Goal: Contribute content: Add original content to the website for others to see

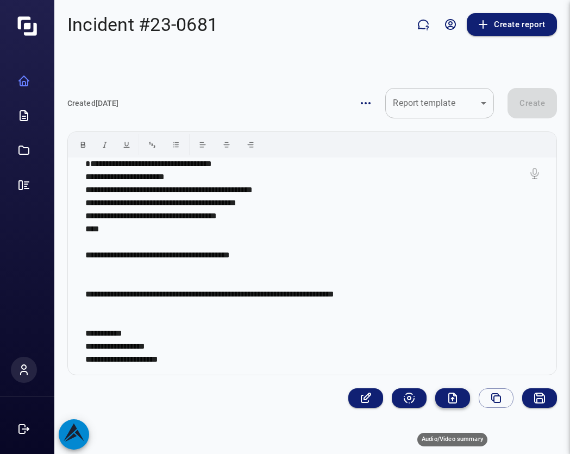
click at [445, 408] on button "Audio/Video summary" at bounding box center [452, 398] width 35 height 20
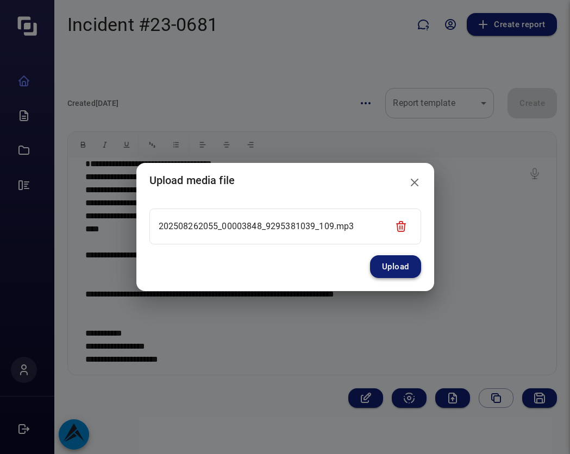
click at [394, 266] on button "Upload" at bounding box center [395, 266] width 51 height 23
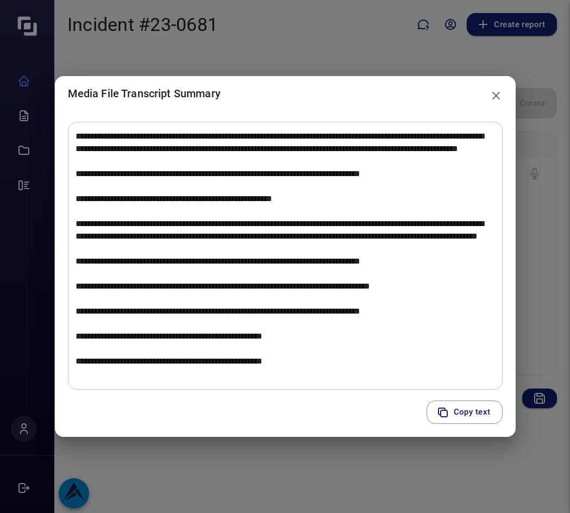
scroll to position [631, 0]
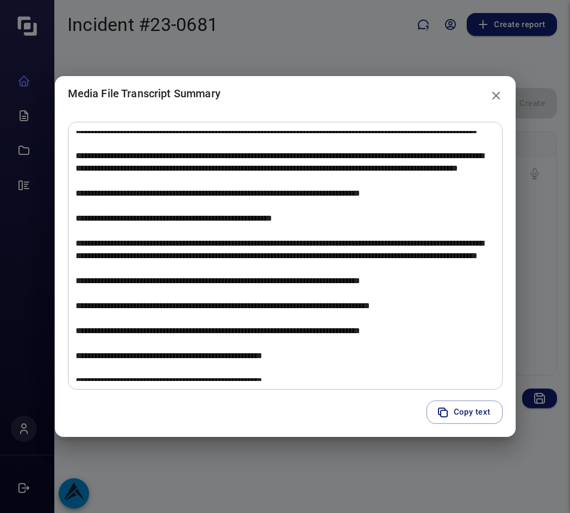
click at [495, 92] on icon "close" at bounding box center [495, 95] width 13 height 13
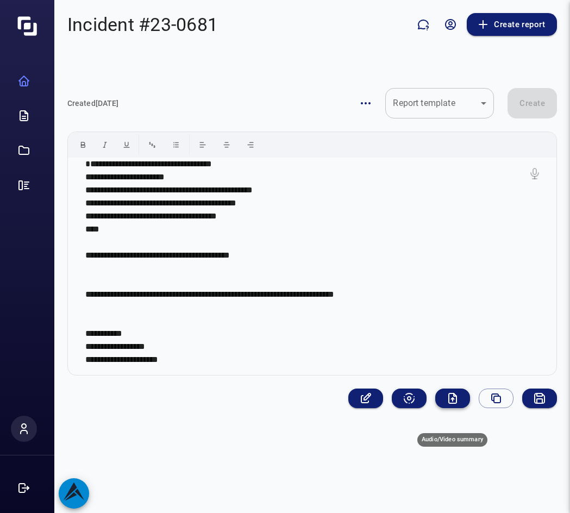
click at [454, 405] on icon "Audio/Video summary" at bounding box center [452, 398] width 13 height 13
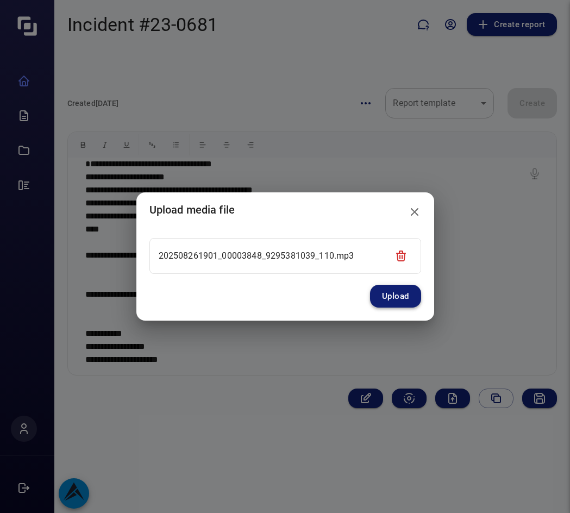
click at [415, 298] on button "Upload" at bounding box center [395, 296] width 51 height 23
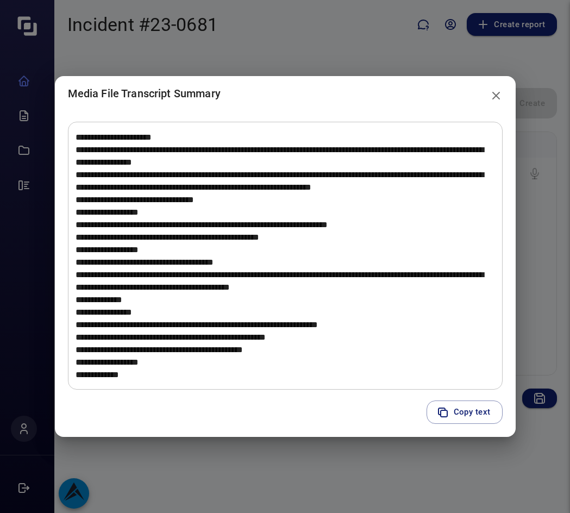
scroll to position [1812, 0]
click at [498, 96] on icon "close" at bounding box center [495, 95] width 13 height 13
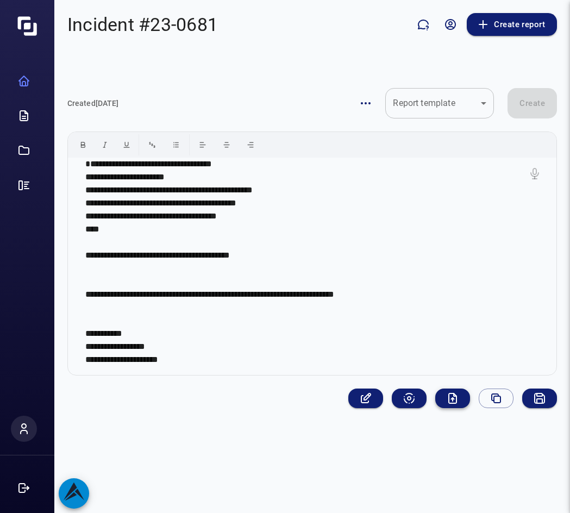
click at [450, 405] on icon "Audio/Video summary" at bounding box center [452, 398] width 13 height 13
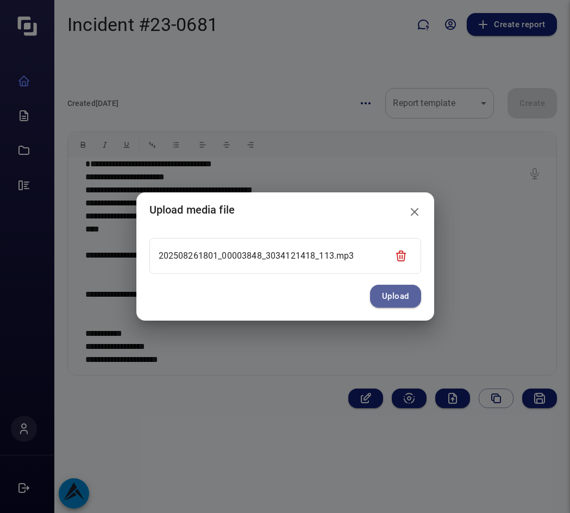
click at [401, 298] on button "Upload" at bounding box center [395, 296] width 51 height 23
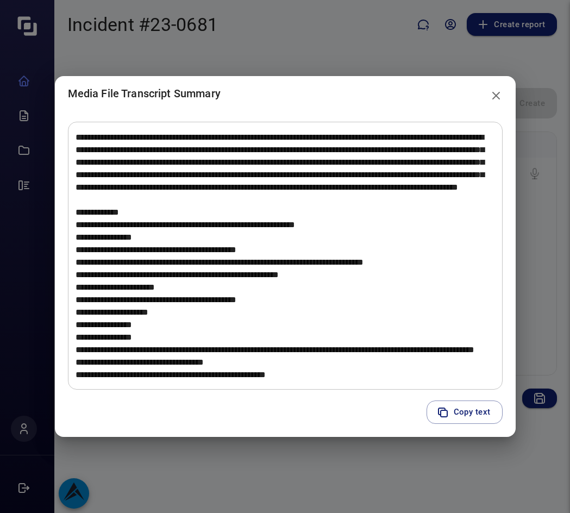
scroll to position [50, 0]
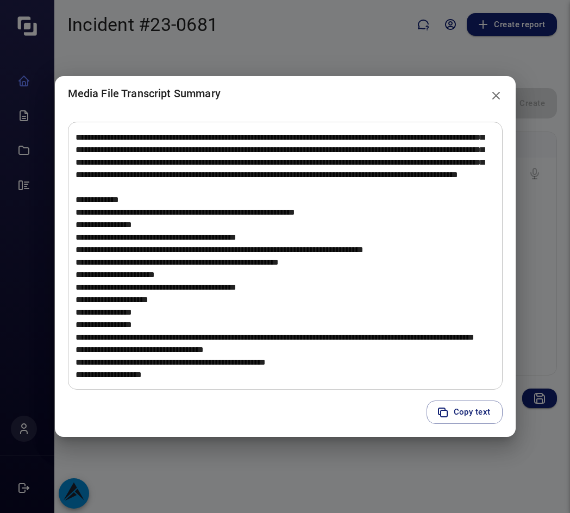
drag, startPoint x: 492, startPoint y: 95, endPoint x: 474, endPoint y: 106, distance: 21.5
click at [492, 95] on icon "close" at bounding box center [495, 95] width 13 height 13
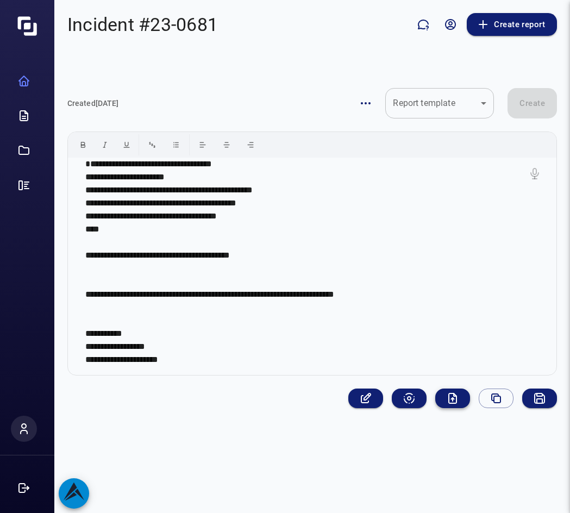
click at [455, 405] on icon "Audio/Video summary" at bounding box center [452, 398] width 13 height 13
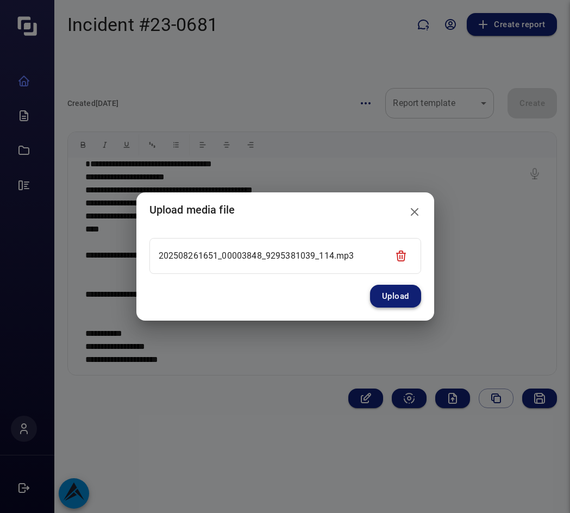
click at [382, 294] on button "Upload" at bounding box center [395, 296] width 51 height 23
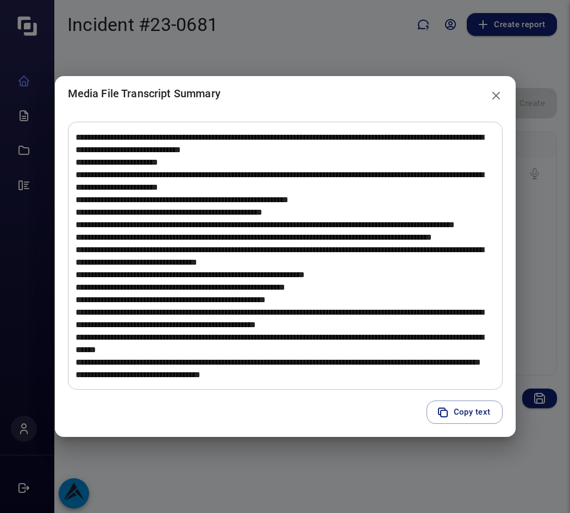
scroll to position [158, 0]
drag, startPoint x: 495, startPoint y: 93, endPoint x: 455, endPoint y: 106, distance: 42.3
click at [495, 93] on icon "close" at bounding box center [495, 95] width 13 height 13
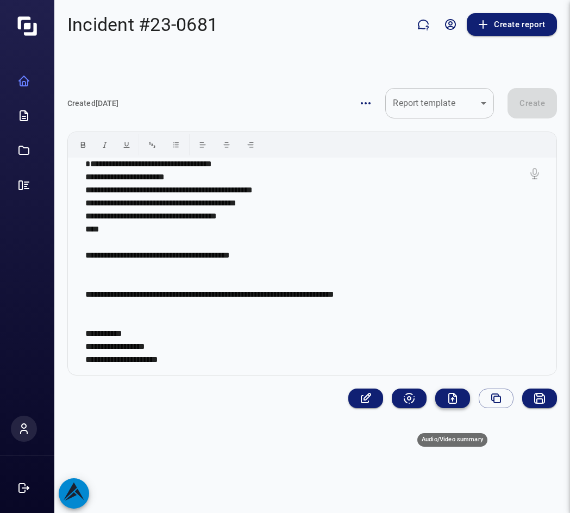
click at [454, 405] on icon "Audio/Video summary" at bounding box center [452, 398] width 13 height 13
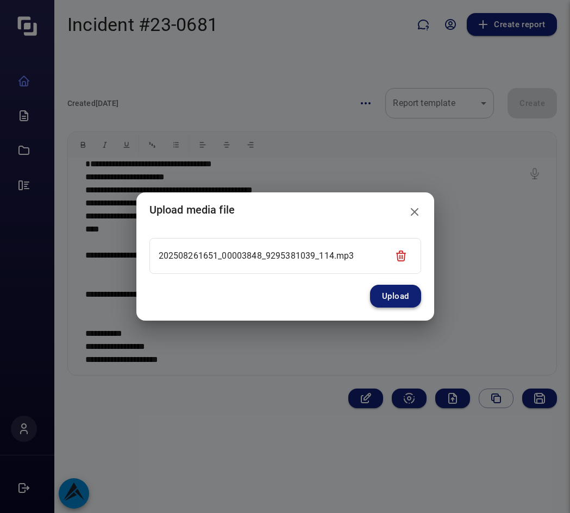
click at [403, 294] on button "Upload" at bounding box center [395, 296] width 51 height 23
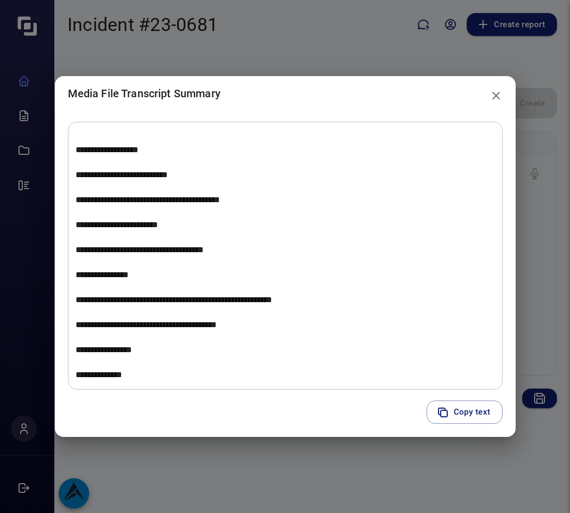
scroll to position [3573, 0]
click at [495, 97] on icon "close" at bounding box center [496, 96] width 8 height 8
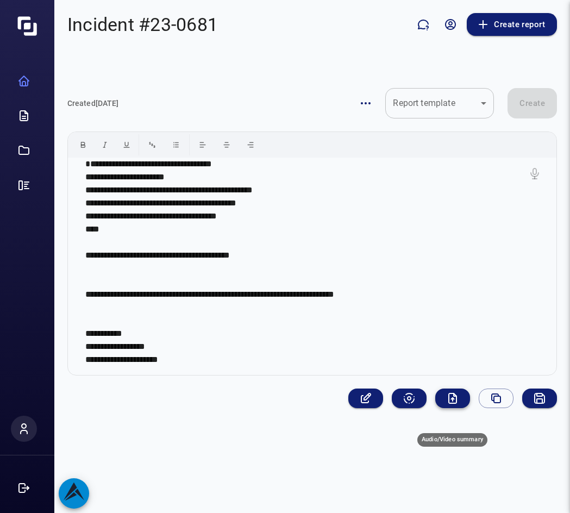
click at [454, 396] on icon "Audio/Video summary" at bounding box center [455, 394] width 3 height 3
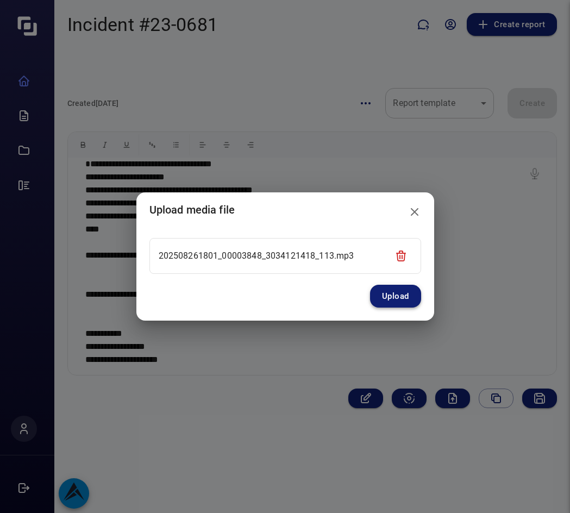
click at [398, 294] on button "Upload" at bounding box center [395, 296] width 51 height 23
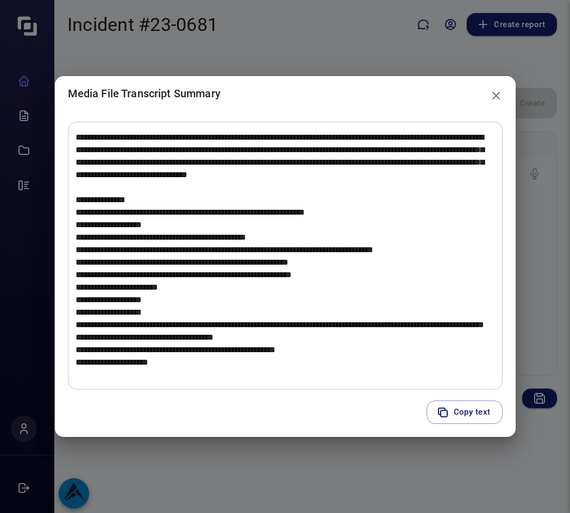
scroll to position [0, 0]
click at [500, 96] on icon "close" at bounding box center [495, 95] width 13 height 13
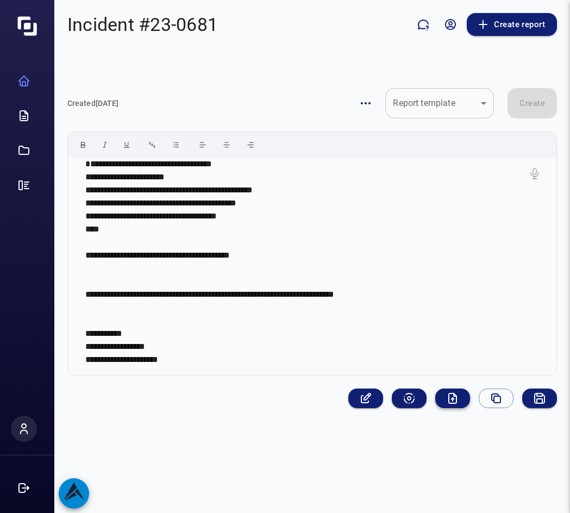
click at [456, 403] on icon "Audio/Video summary" at bounding box center [453, 398] width 8 height 10
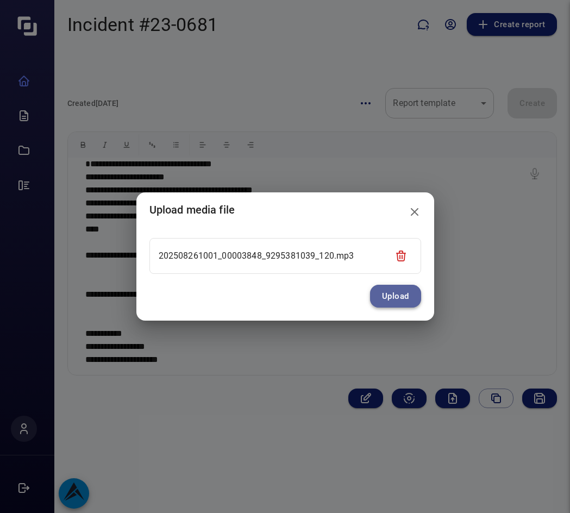
drag, startPoint x: 399, startPoint y: 298, endPoint x: 388, endPoint y: 299, distance: 10.4
click at [397, 309] on div "Upload" at bounding box center [285, 303] width 298 height 36
click at [395, 297] on button "Upload" at bounding box center [395, 296] width 51 height 23
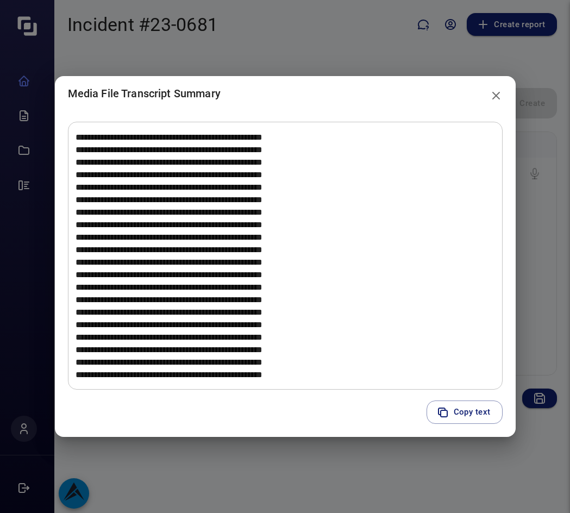
scroll to position [712, 0]
click at [494, 93] on icon "close" at bounding box center [495, 95] width 13 height 13
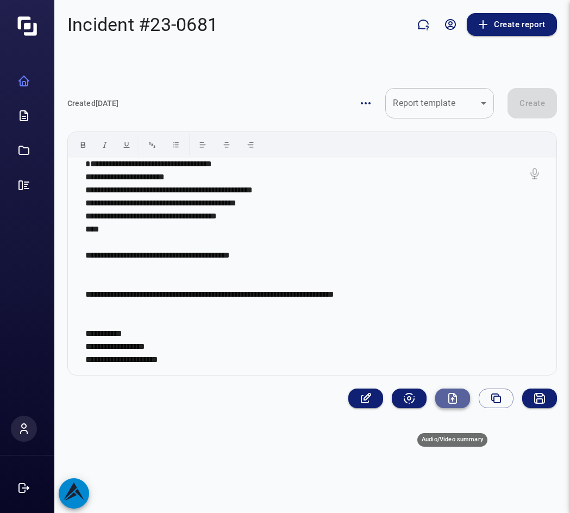
click at [456, 403] on icon "Audio/Video summary" at bounding box center [453, 398] width 8 height 10
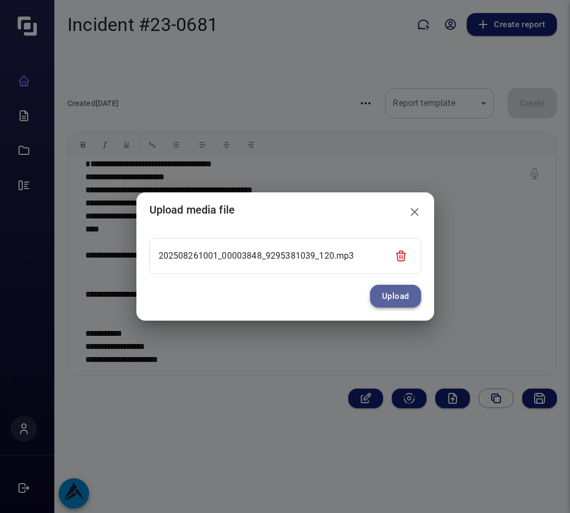
click at [397, 293] on button "Upload" at bounding box center [395, 296] width 51 height 23
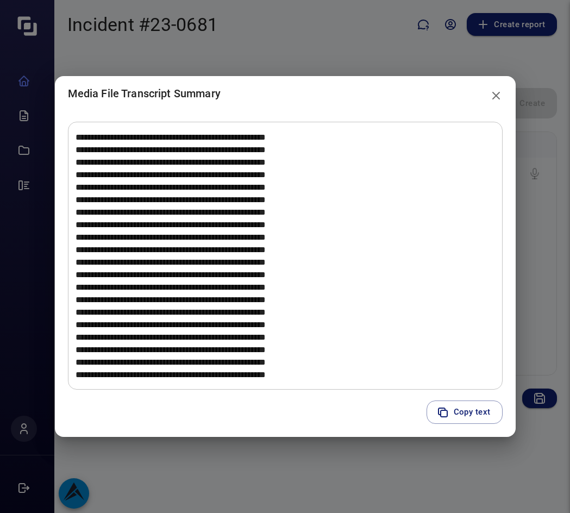
scroll to position [737, 0]
click at [498, 96] on icon "close" at bounding box center [495, 95] width 13 height 13
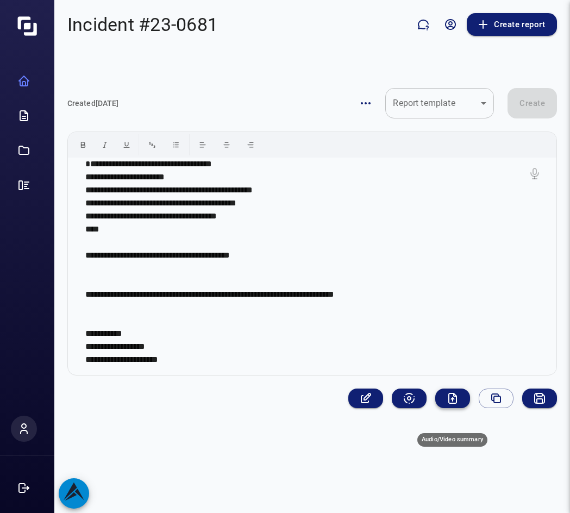
click at [455, 405] on icon "Audio/Video summary" at bounding box center [452, 398] width 13 height 13
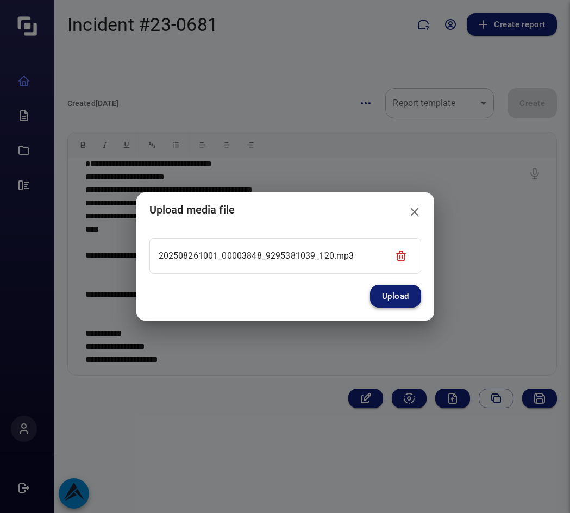
click at [390, 297] on button "Upload" at bounding box center [395, 296] width 51 height 23
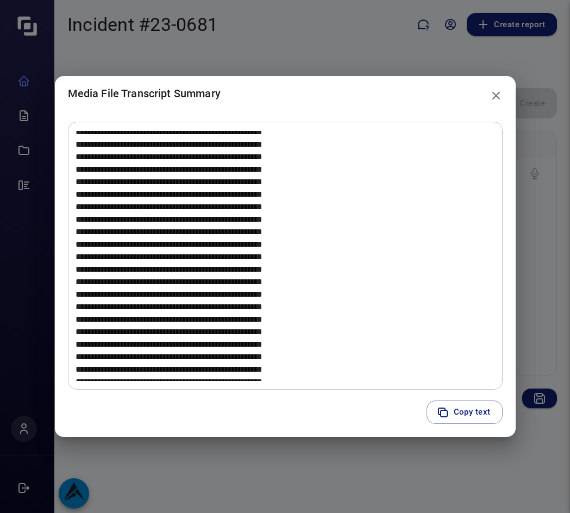
scroll to position [637, 0]
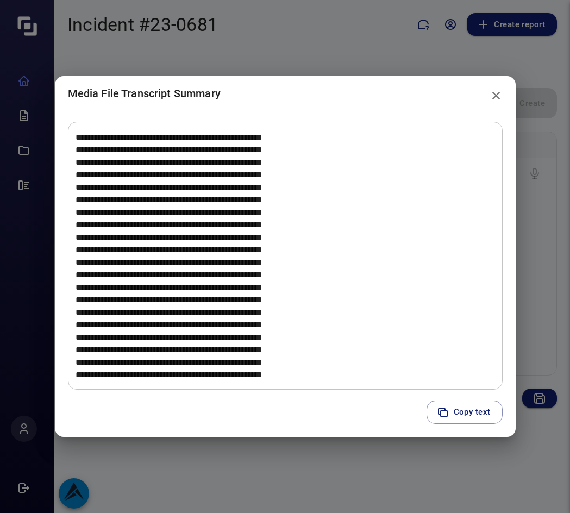
click at [495, 91] on icon "close" at bounding box center [495, 95] width 13 height 13
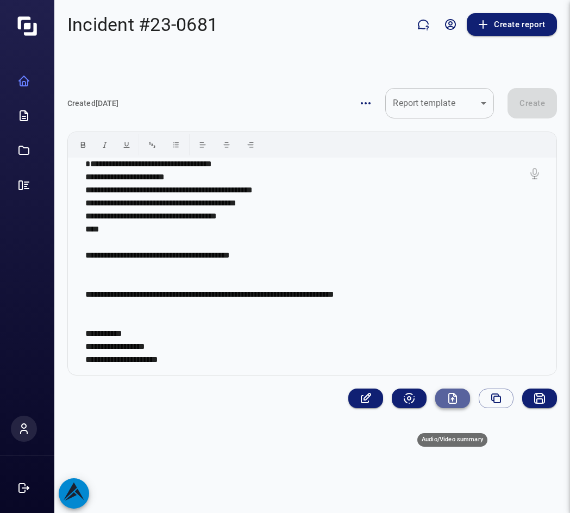
click at [456, 403] on icon "Audio/Video summary" at bounding box center [453, 398] width 8 height 10
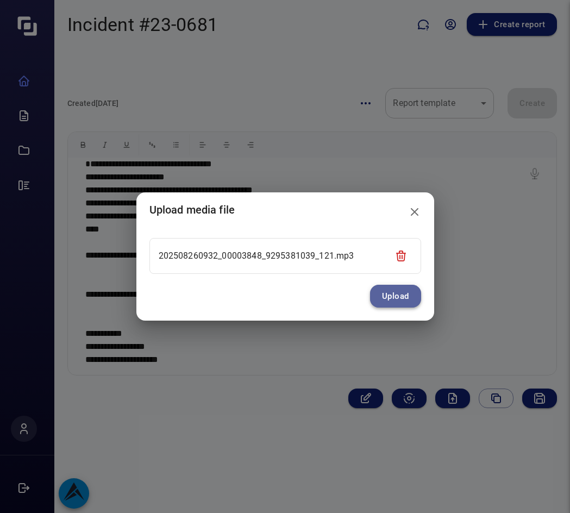
click at [398, 293] on button "Upload" at bounding box center [395, 296] width 51 height 23
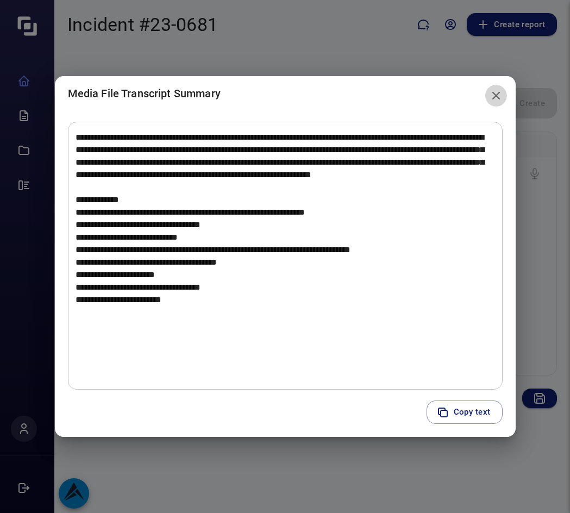
click at [502, 92] on icon "close" at bounding box center [495, 95] width 13 height 13
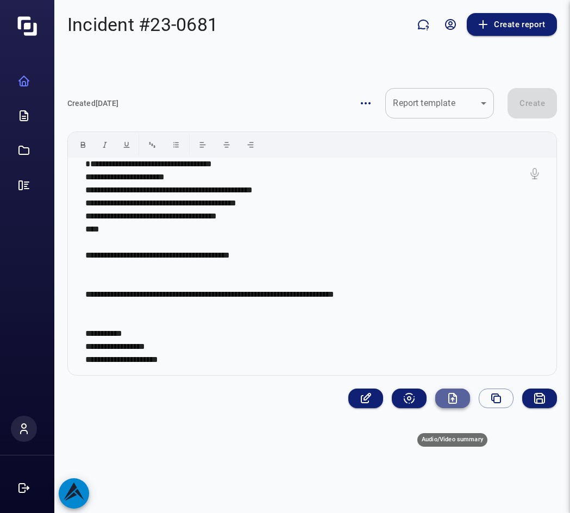
click at [450, 405] on icon "Audio/Video summary" at bounding box center [452, 398] width 13 height 13
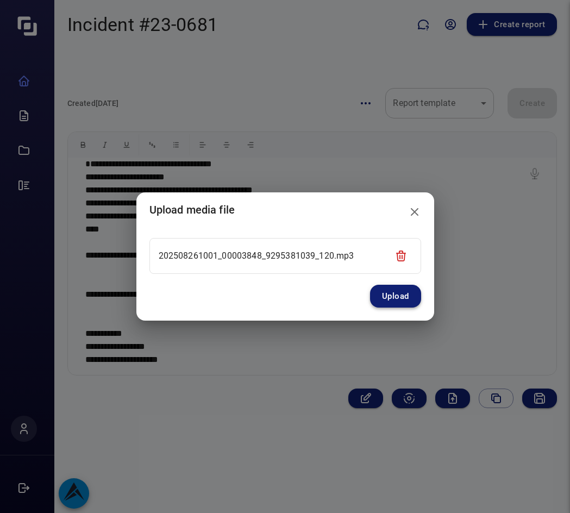
click at [386, 296] on button "Upload" at bounding box center [395, 296] width 51 height 23
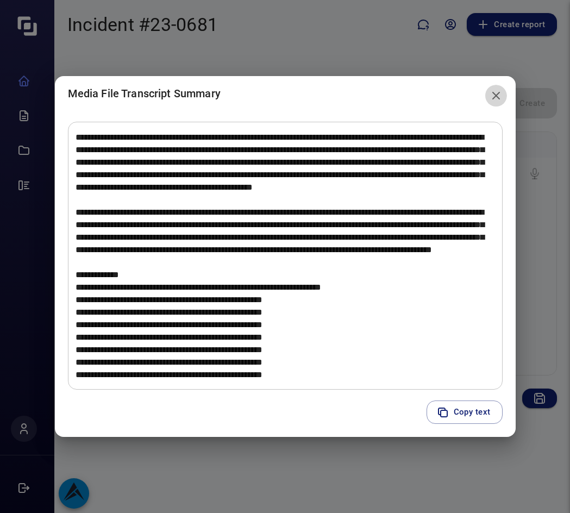
click at [492, 93] on icon "close" at bounding box center [495, 95] width 13 height 13
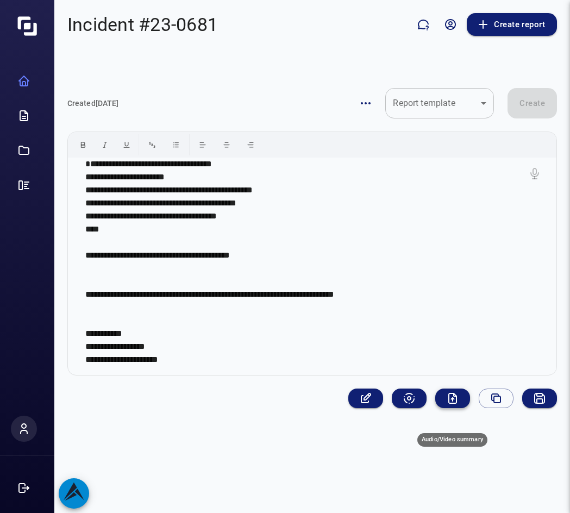
click at [455, 405] on icon "Audio/Video summary" at bounding box center [452, 398] width 13 height 13
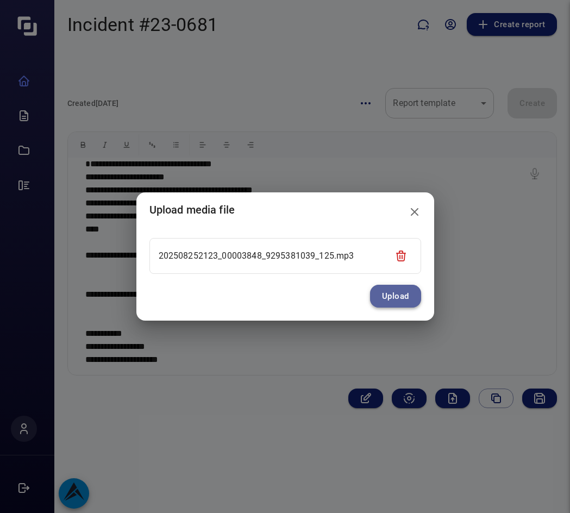
click at [401, 297] on button "Upload" at bounding box center [395, 296] width 51 height 23
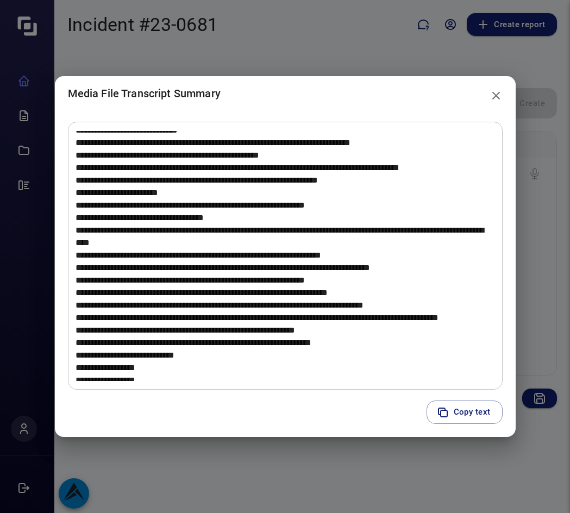
scroll to position [543, 0]
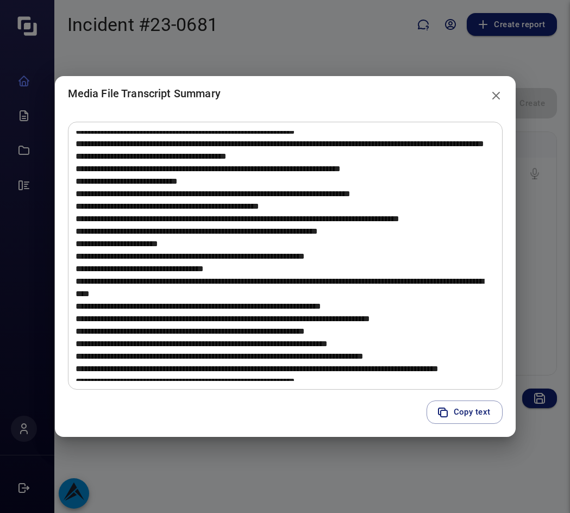
click at [497, 100] on icon "close" at bounding box center [495, 95] width 13 height 13
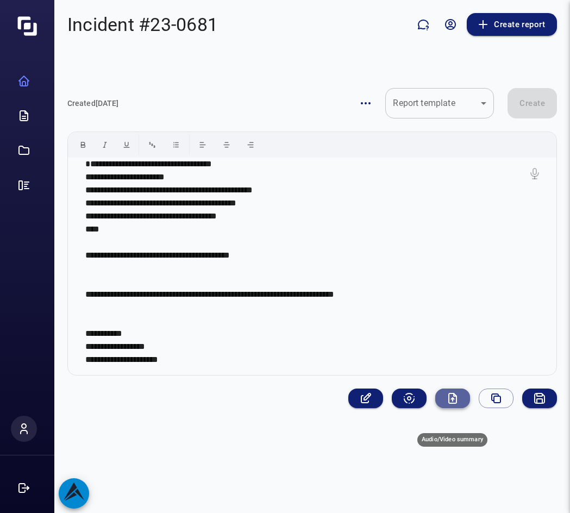
click at [453, 399] on icon "Audio/Video summary" at bounding box center [452, 399] width 3 height 2
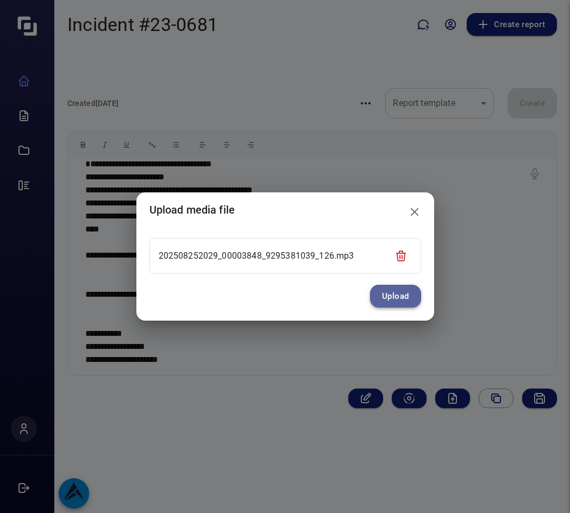
click at [406, 298] on button "Upload" at bounding box center [395, 296] width 51 height 23
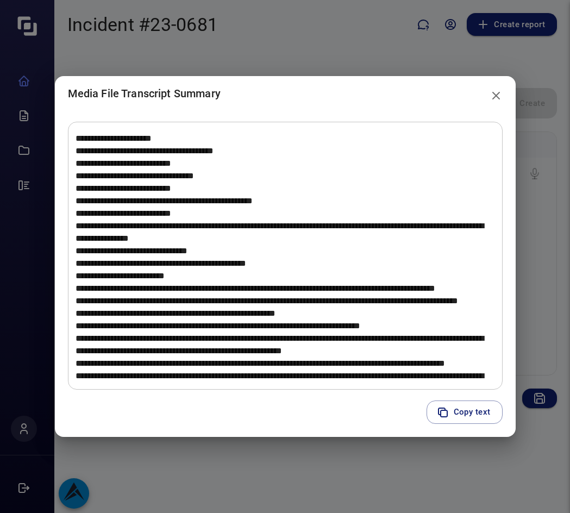
scroll to position [326, 0]
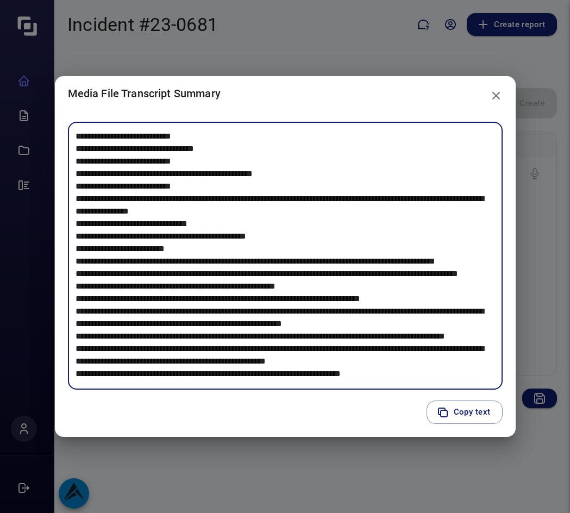
drag, startPoint x: 122, startPoint y: 311, endPoint x: 326, endPoint y: 362, distance: 210.4
click at [326, 362] on textarea at bounding box center [285, 256] width 419 height 250
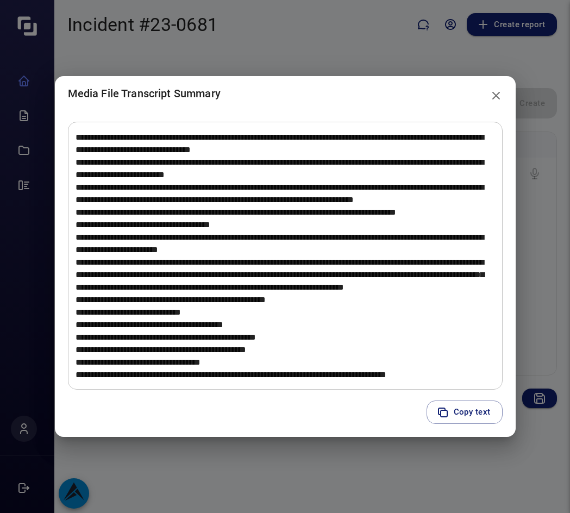
scroll to position [1087, 0]
click at [493, 96] on icon "close" at bounding box center [495, 95] width 13 height 13
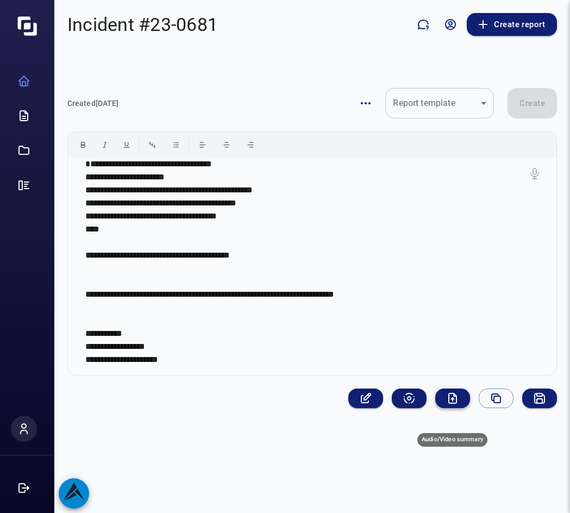
click at [450, 405] on icon "Audio/Video summary" at bounding box center [452, 398] width 13 height 13
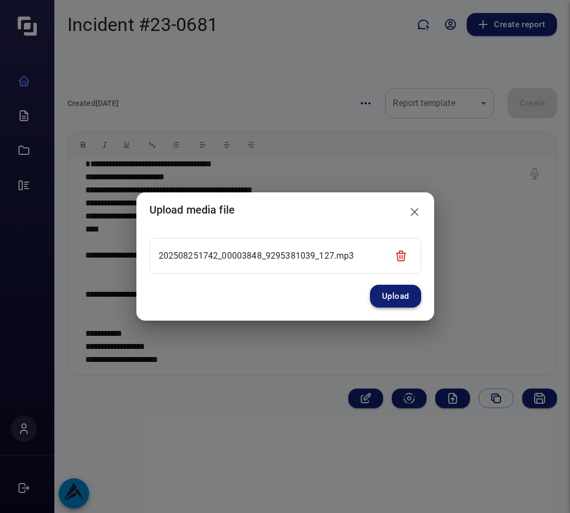
click at [412, 298] on button "Upload" at bounding box center [395, 296] width 51 height 23
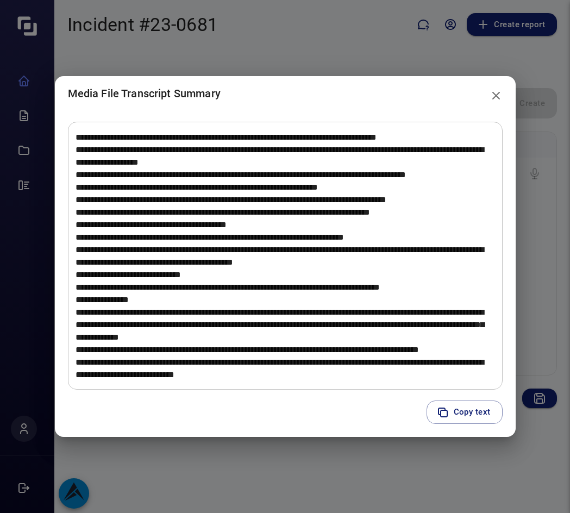
scroll to position [862, 0]
click at [498, 96] on icon "close" at bounding box center [495, 95] width 13 height 13
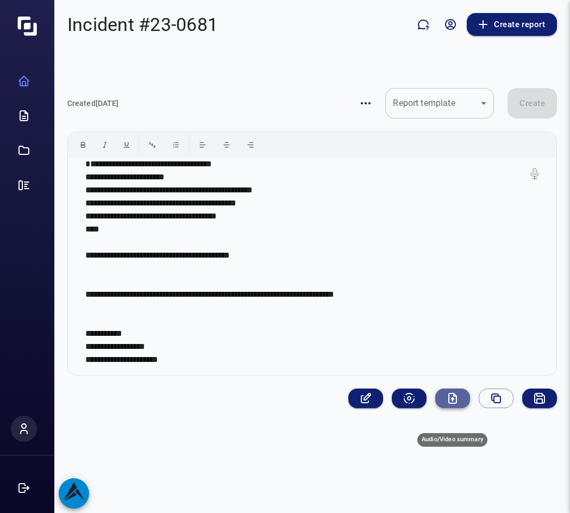
click at [455, 405] on icon "Audio/Video summary" at bounding box center [452, 398] width 13 height 13
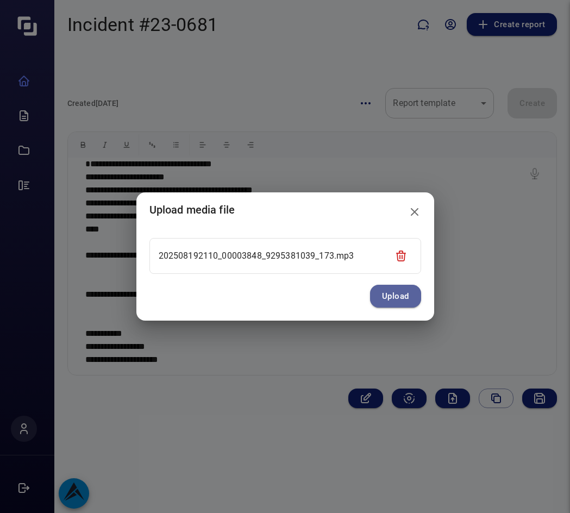
drag, startPoint x: 394, startPoint y: 289, endPoint x: 218, endPoint y: 299, distance: 175.7
click at [394, 291] on button "Upload" at bounding box center [395, 296] width 51 height 23
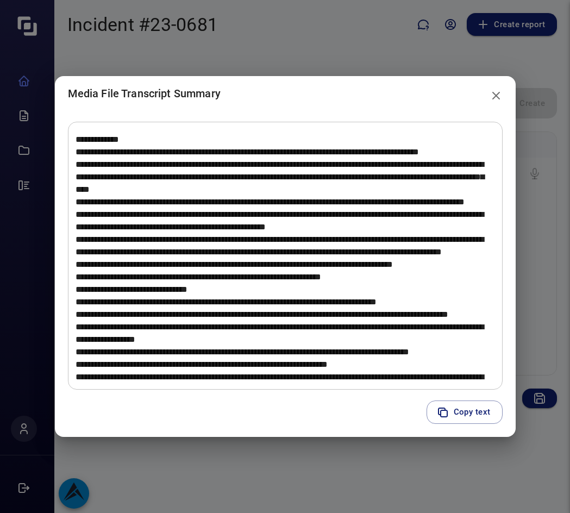
scroll to position [54, 0]
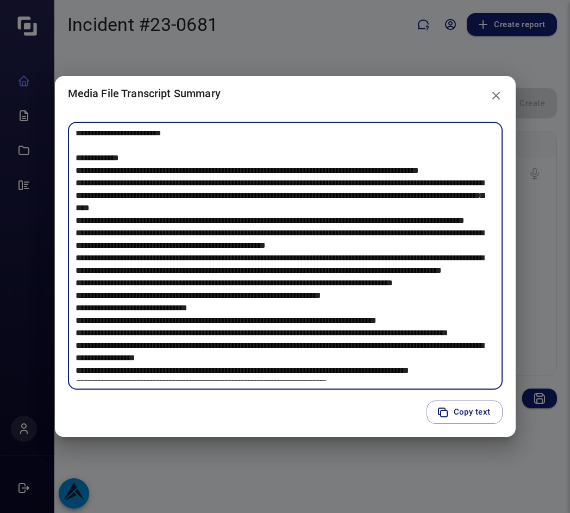
drag, startPoint x: 302, startPoint y: 208, endPoint x: 315, endPoint y: 231, distance: 26.0
click at [315, 231] on textarea at bounding box center [285, 256] width 419 height 250
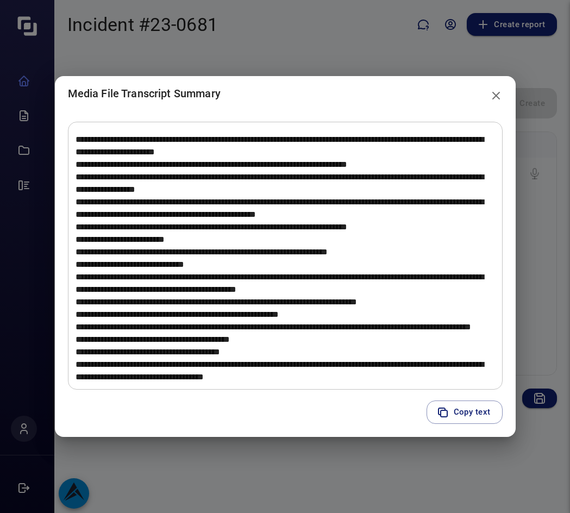
scroll to position [706, 0]
